Goal: Task Accomplishment & Management: Manage account settings

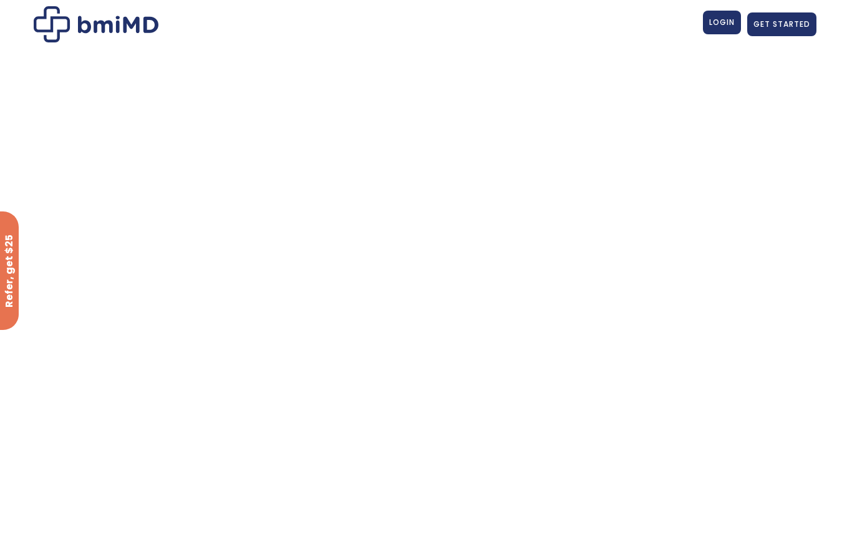
click at [720, 23] on span "LOGIN" at bounding box center [722, 22] width 26 height 11
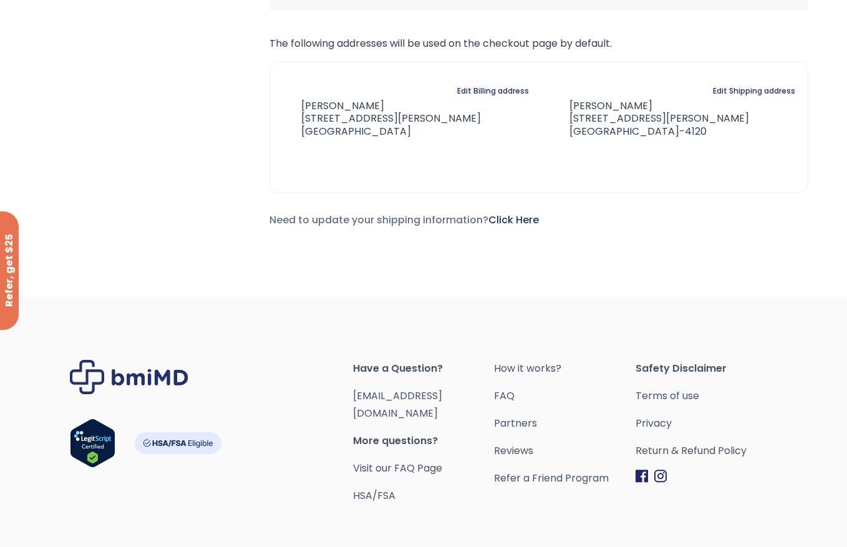
scroll to position [522, 0]
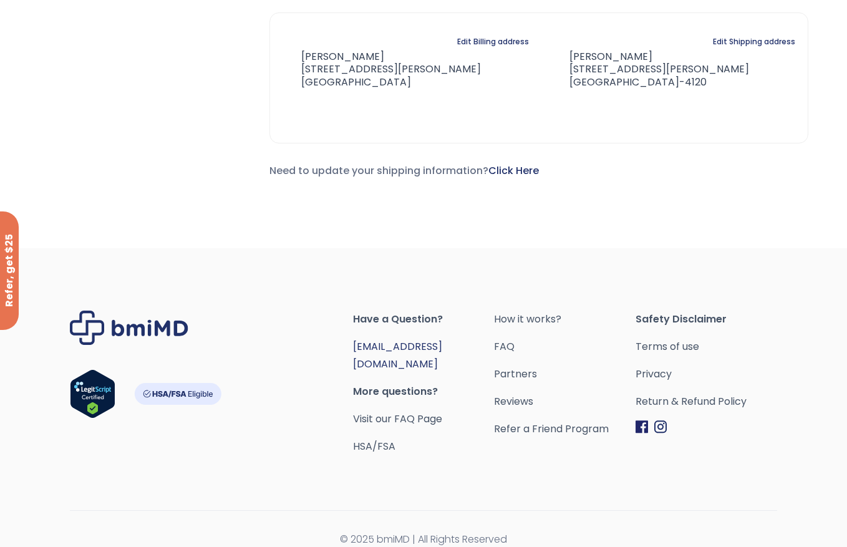
click at [426, 347] on link "orders@bmiMD.com" at bounding box center [397, 355] width 89 height 32
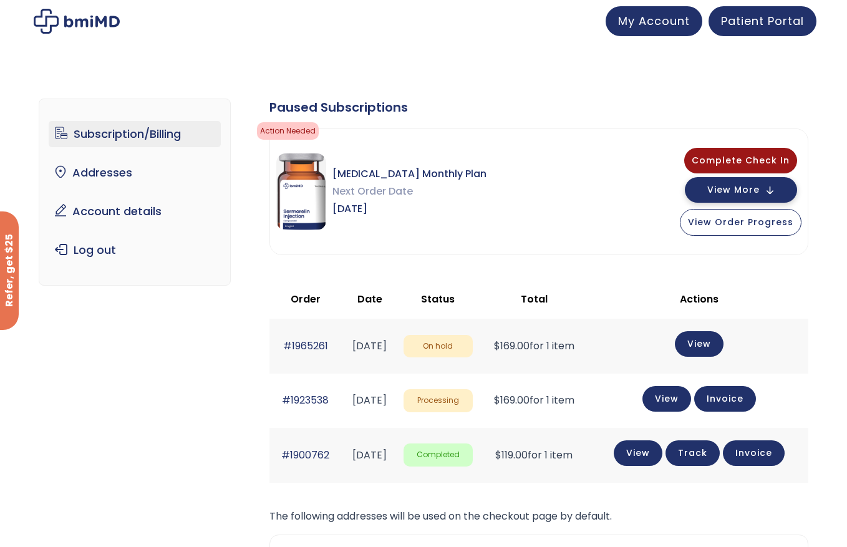
click at [772, 189] on button "View More" at bounding box center [741, 190] width 112 height 26
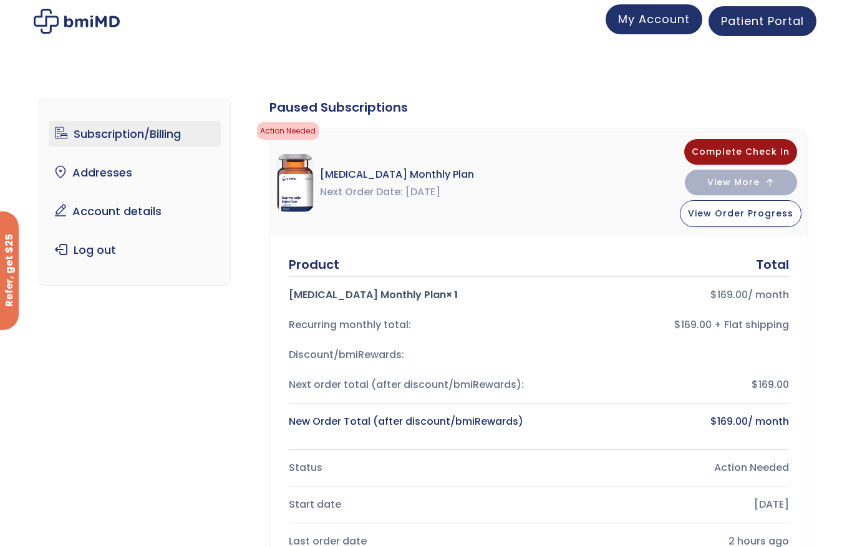
click at [653, 16] on span "My Account" at bounding box center [654, 19] width 72 height 16
